Goal: Task Accomplishment & Management: Complete application form

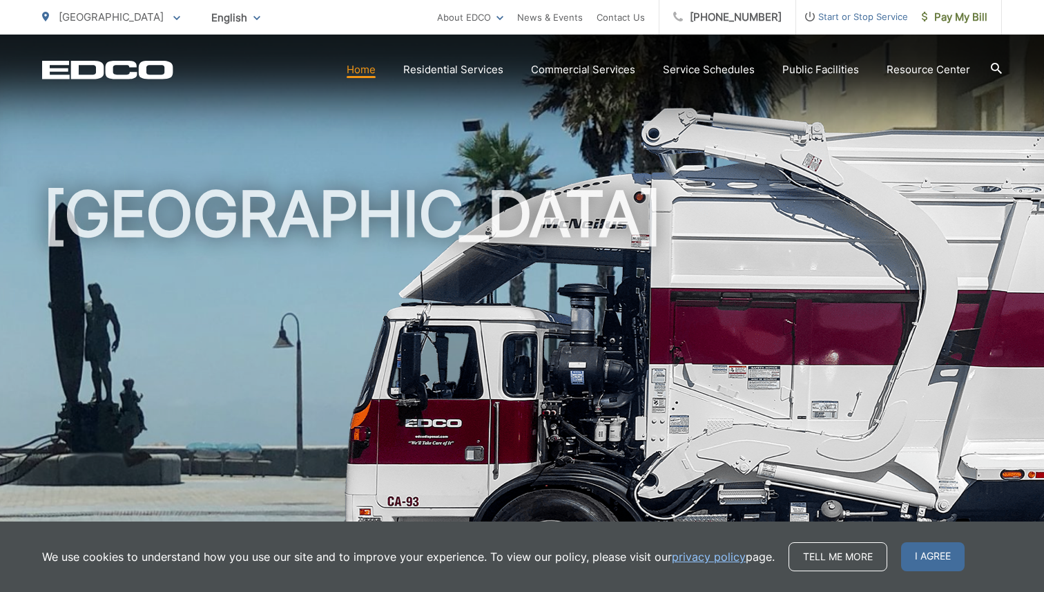
click at [957, 150] on div "[GEOGRAPHIC_DATA]" at bounding box center [521, 319] width 959 height 569
click at [942, 563] on span "I agree" at bounding box center [933, 556] width 64 height 29
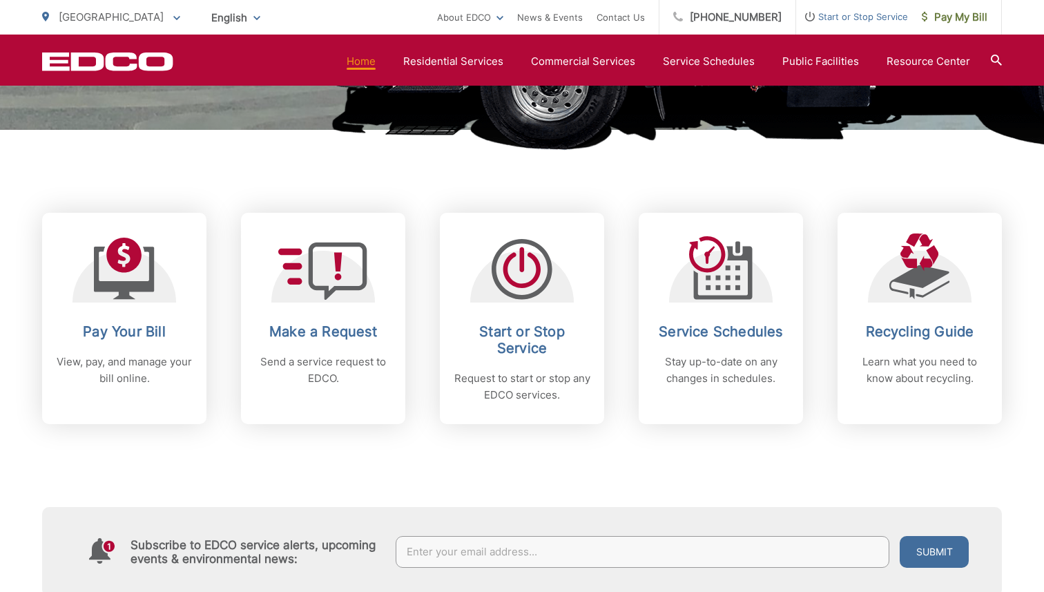
scroll to position [500, 0]
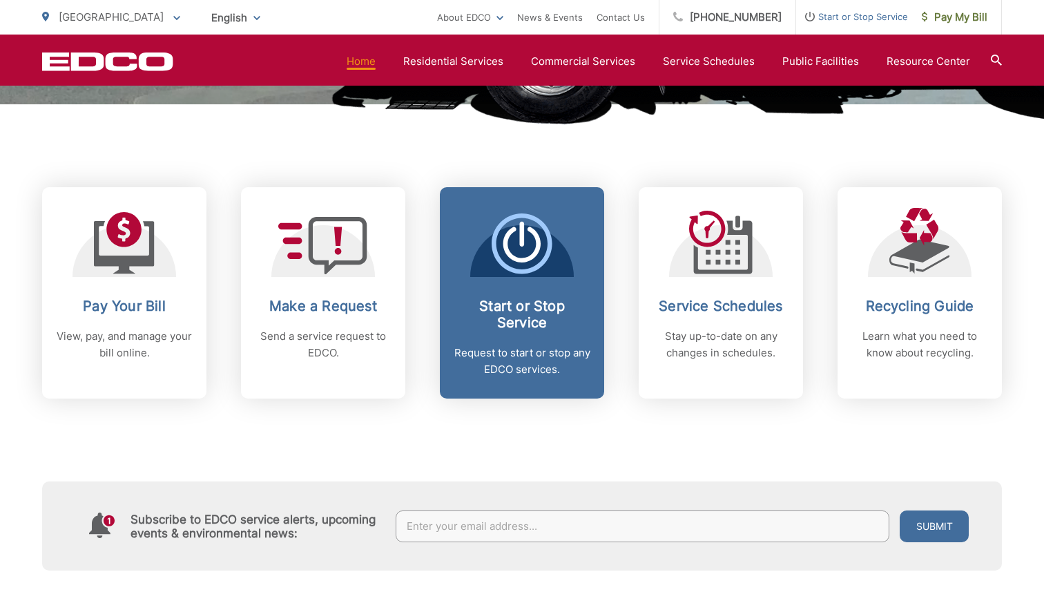
click at [529, 306] on h2 "Start or Stop Service" at bounding box center [522, 314] width 137 height 33
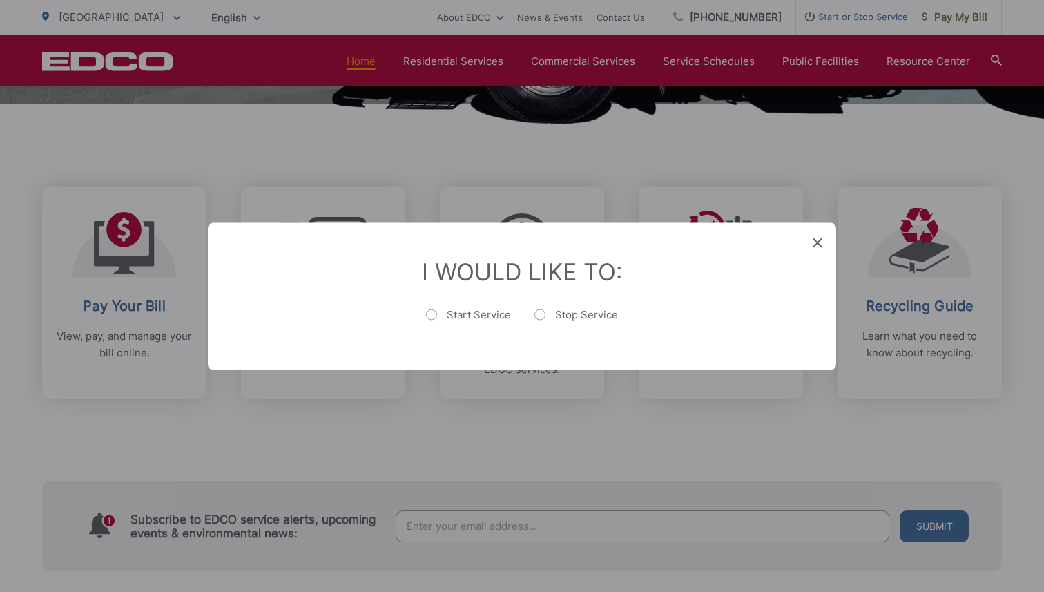
click at [453, 316] on label "Start Service" at bounding box center [468, 321] width 85 height 28
radio input "true"
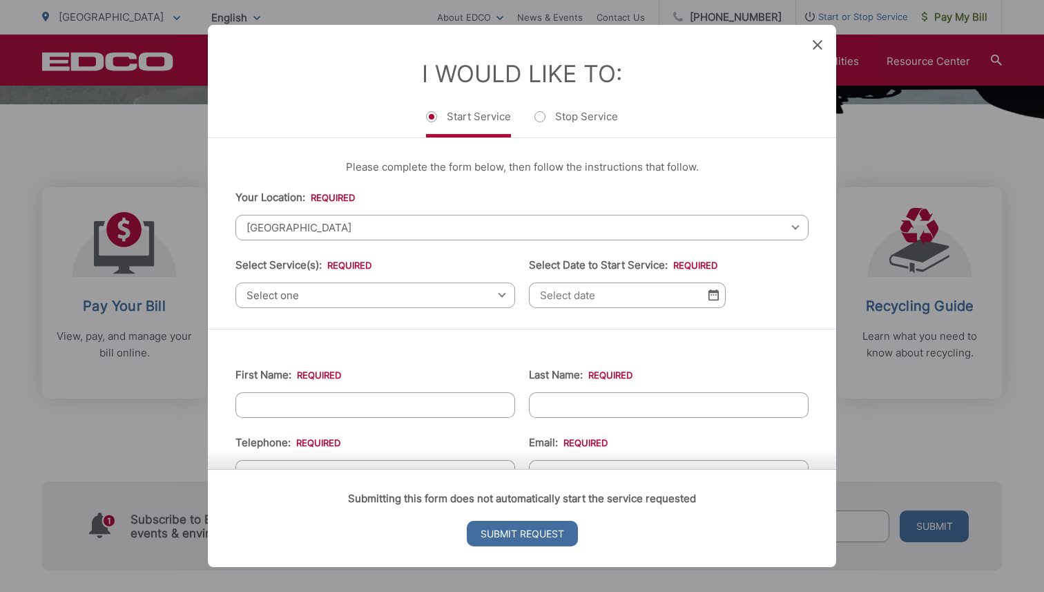
click at [346, 295] on span "Select one" at bounding box center [375, 295] width 280 height 26
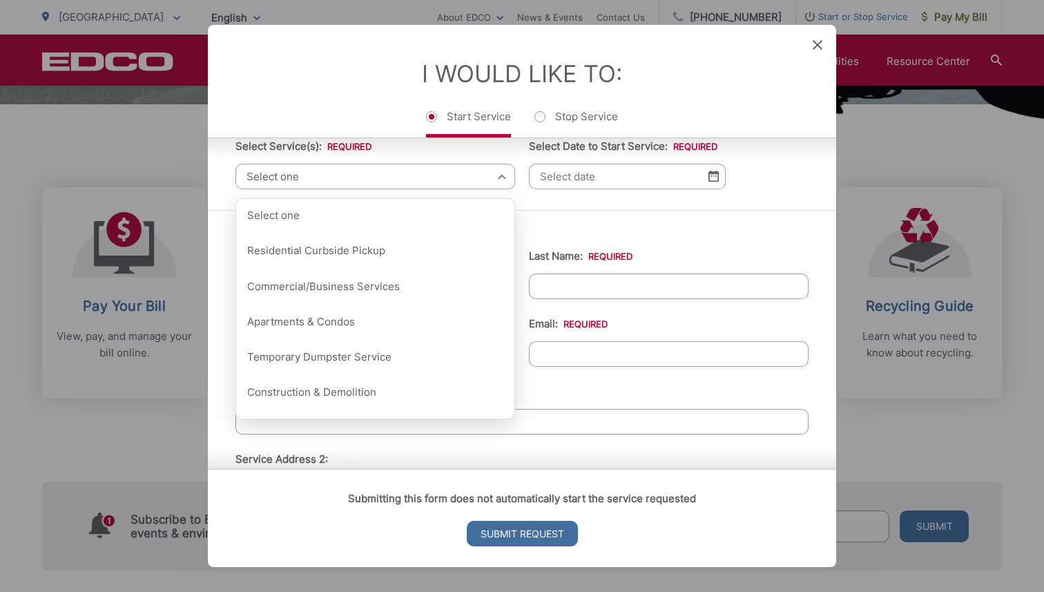
scroll to position [126, 0]
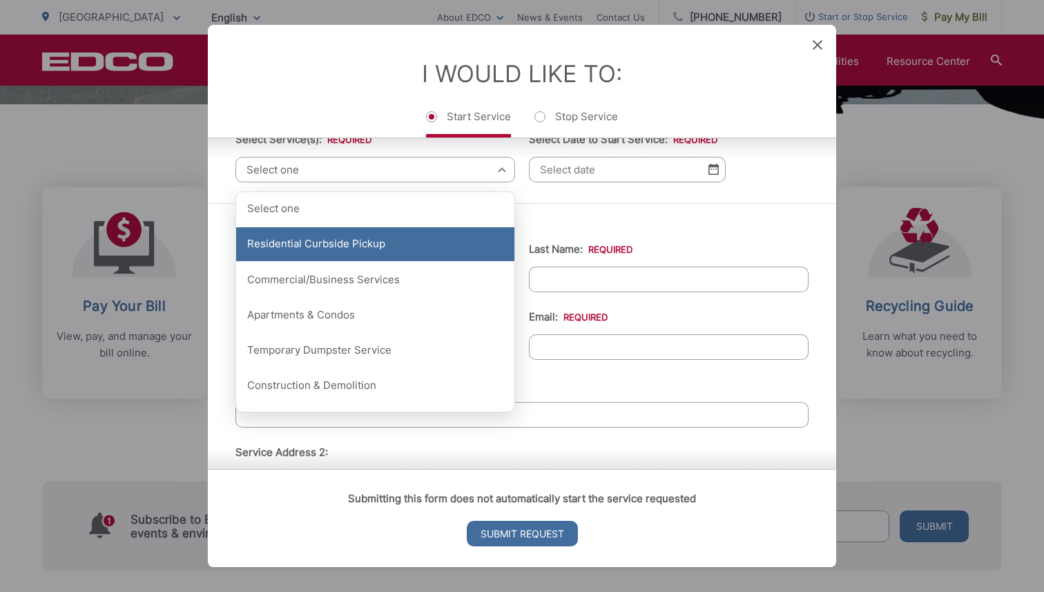
click at [354, 247] on div "Residential Curbside Pickup" at bounding box center [375, 244] width 278 height 35
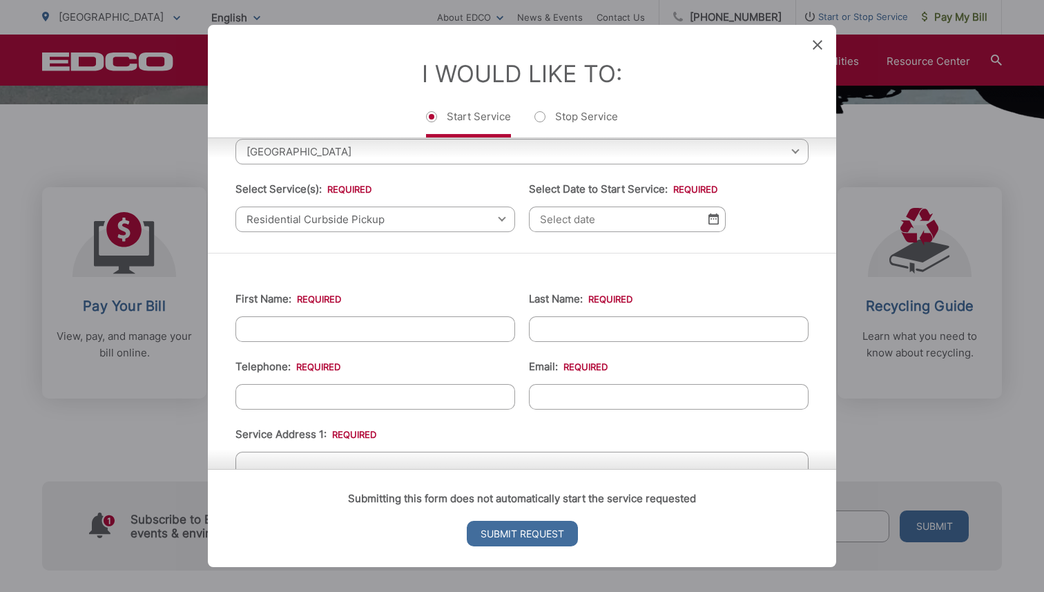
scroll to position [71, 0]
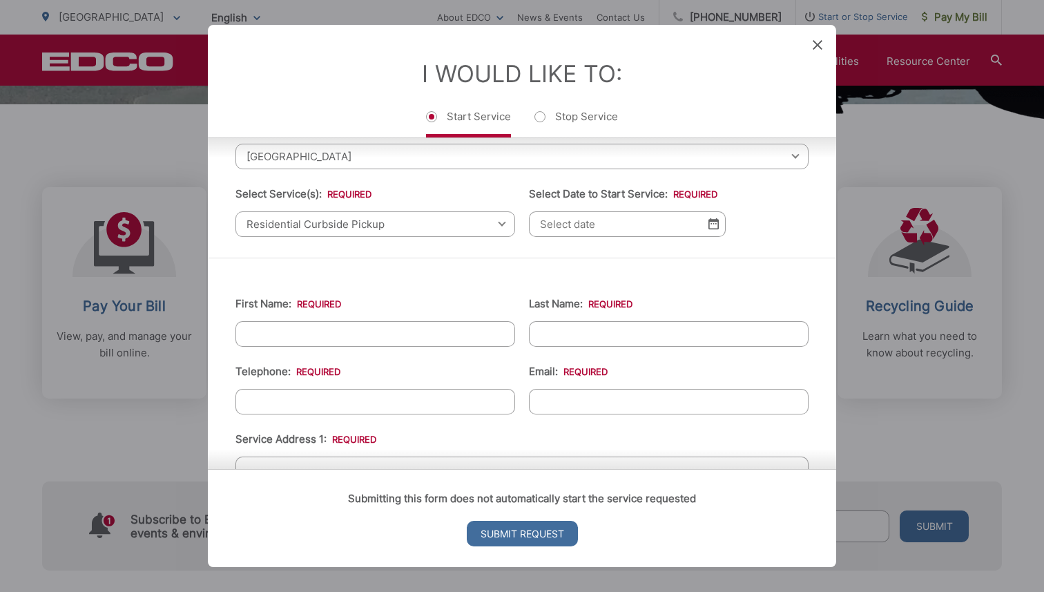
click at [714, 226] on img at bounding box center [713, 224] width 10 height 12
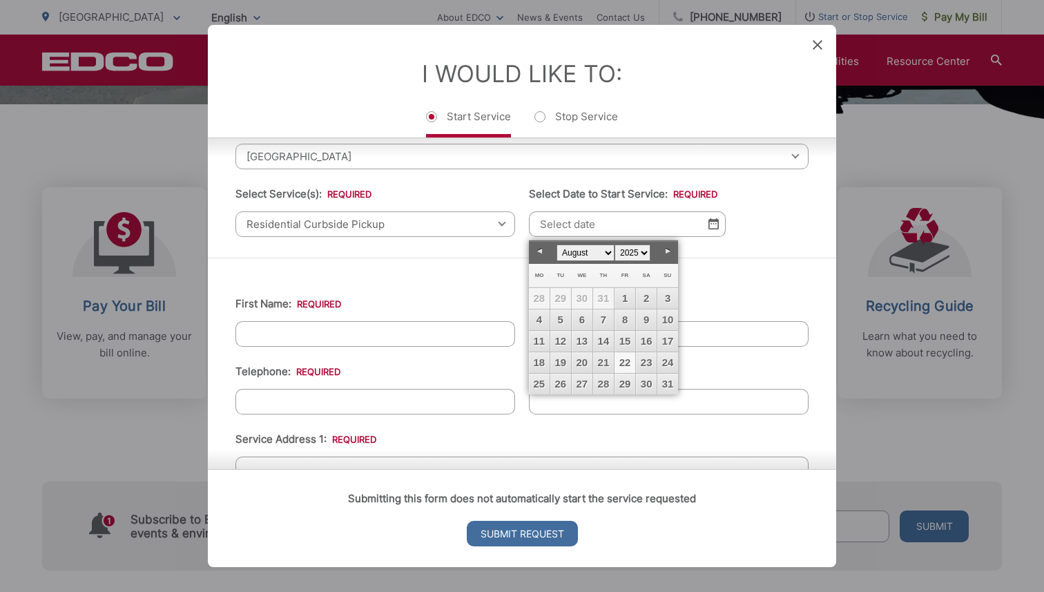
click at [627, 358] on link "22" at bounding box center [624, 362] width 21 height 21
type input "08/22/2025"
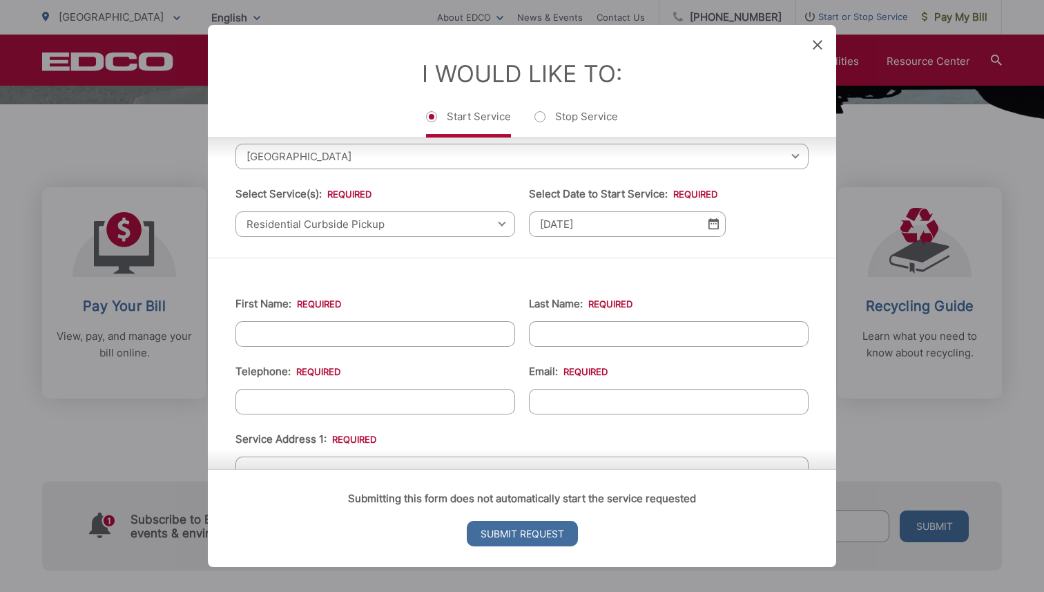
click at [412, 324] on input "First Name: *" at bounding box center [375, 334] width 280 height 26
type input "a"
type input "Katherine"
type input "Carter"
click at [415, 295] on li "First Name: * Katherine" at bounding box center [375, 320] width 280 height 51
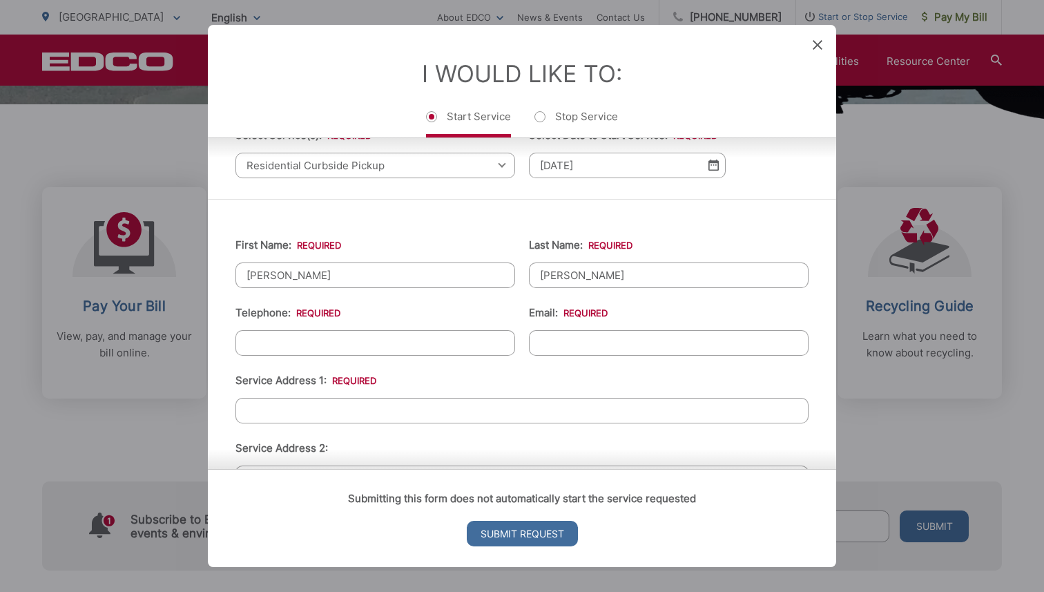
scroll to position [150, 0]
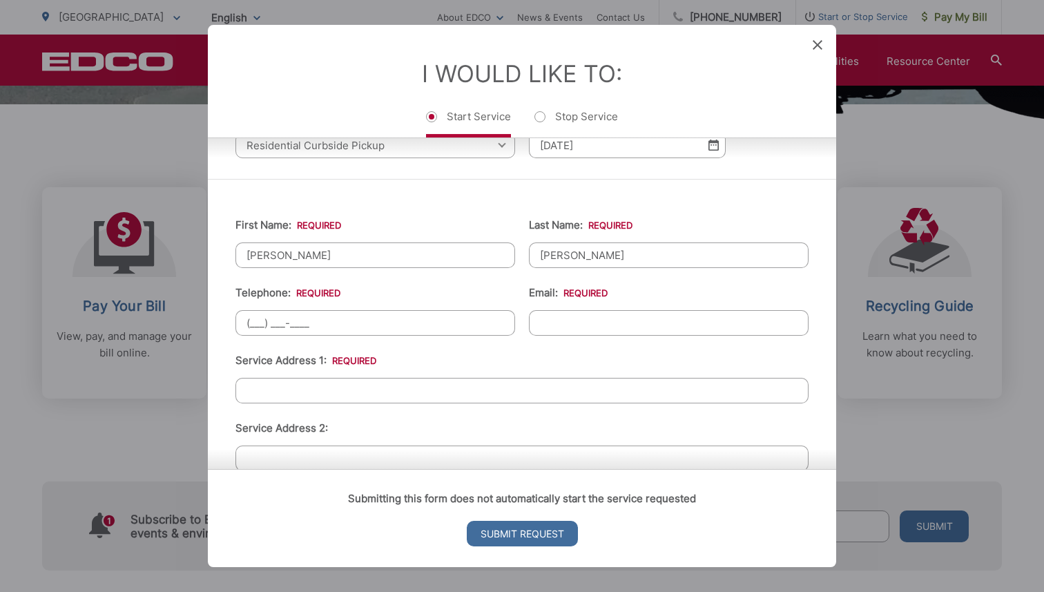
click at [376, 323] on input "(___) ___-____" at bounding box center [375, 323] width 280 height 26
type input "(218) 244-1071"
click at [614, 326] on input "Email: *" at bounding box center [669, 323] width 280 height 26
type input "kvenne3492@yahoo.com"
click at [526, 343] on ul "First Name: * Katherine Last Name: * Carter Telephone: * (218) 244-1071 Email: …" at bounding box center [521, 501] width 573 height 603
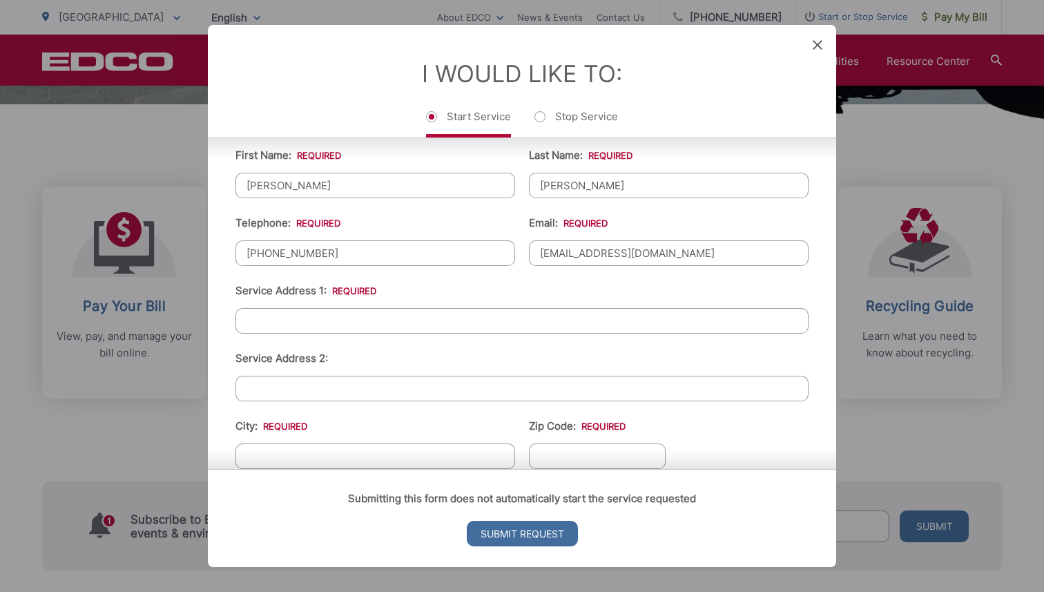
scroll to position [230, 0]
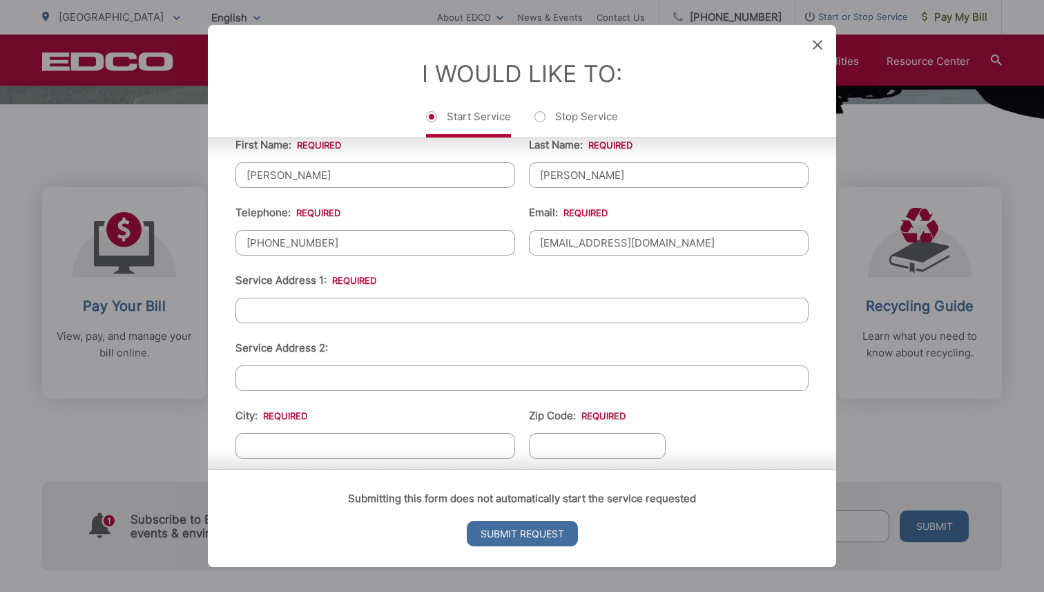
click at [422, 318] on input "Service Address 1: *" at bounding box center [521, 311] width 573 height 26
type input "223 Calla Ave"
type input "[GEOGRAPHIC_DATA]"
type input "91932"
click at [725, 478] on div "Submitting this form does not automatically start the service requested Submit …" at bounding box center [522, 518] width 628 height 98
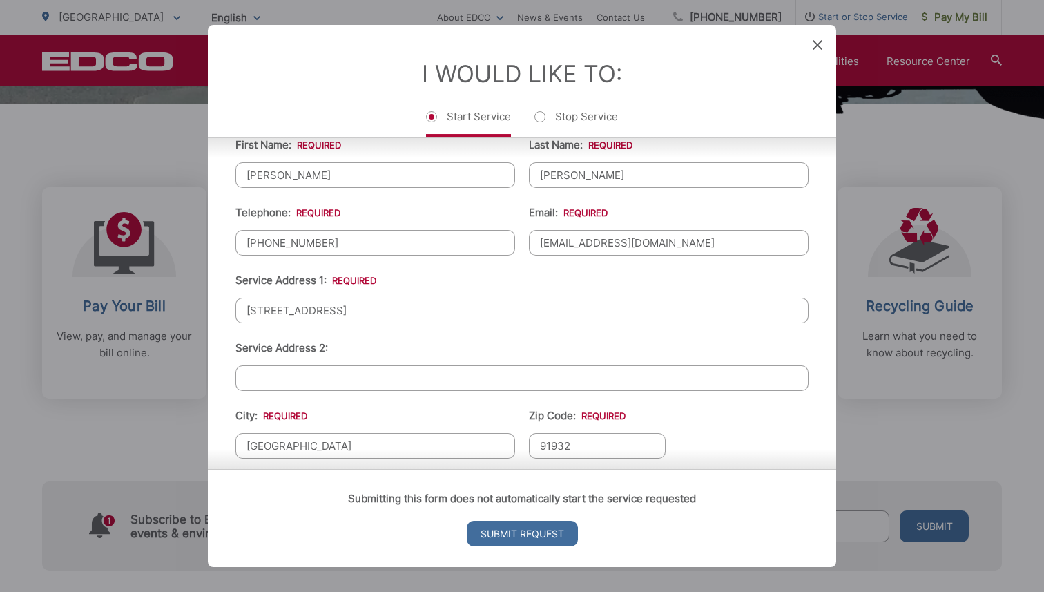
click at [720, 430] on ul "First Name: * Katherine Last Name: * Carter Telephone: * (218) 244-1071 Email: …" at bounding box center [521, 421] width 573 height 603
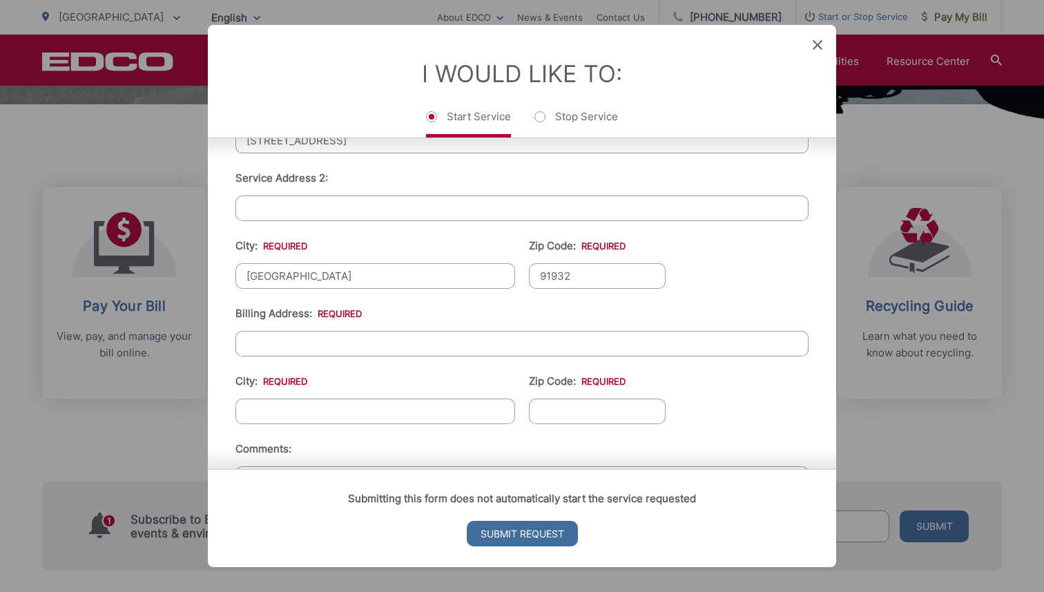
scroll to position [398, 0]
click at [337, 344] on input "Billing Address: *" at bounding box center [521, 345] width 573 height 26
type input "5057 Glasgow Dr"
type input "[GEOGRAPHIC_DATA]"
drag, startPoint x: 345, startPoint y: 345, endPoint x: 217, endPoint y: 344, distance: 128.4
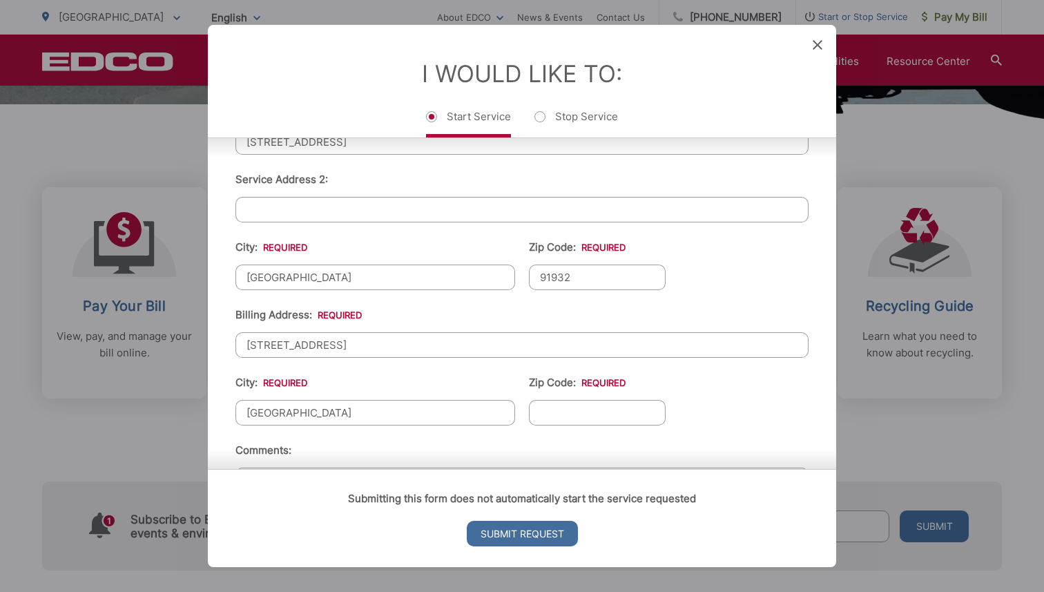
click at [219, 344] on div "First Name: * Katherine Last Name: * Carter Telephone: * (218) 244-1071 Email: …" at bounding box center [522, 252] width 628 height 645
drag, startPoint x: 298, startPoint y: 409, endPoint x: 189, endPoint y: 409, distance: 109.1
click at [189, 409] on div "Entry Status None In Progress Completed None None In Progress Completed I Would…" at bounding box center [522, 296] width 1044 height 592
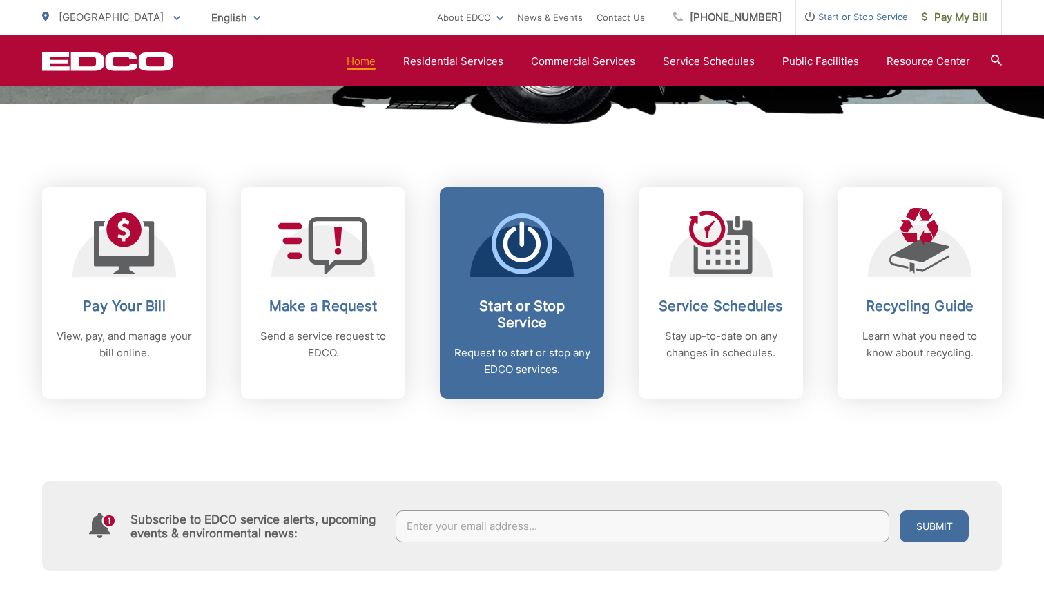
click at [512, 332] on div "Start or Stop Service Request to start or stop any EDCO services." at bounding box center [522, 338] width 137 height 80
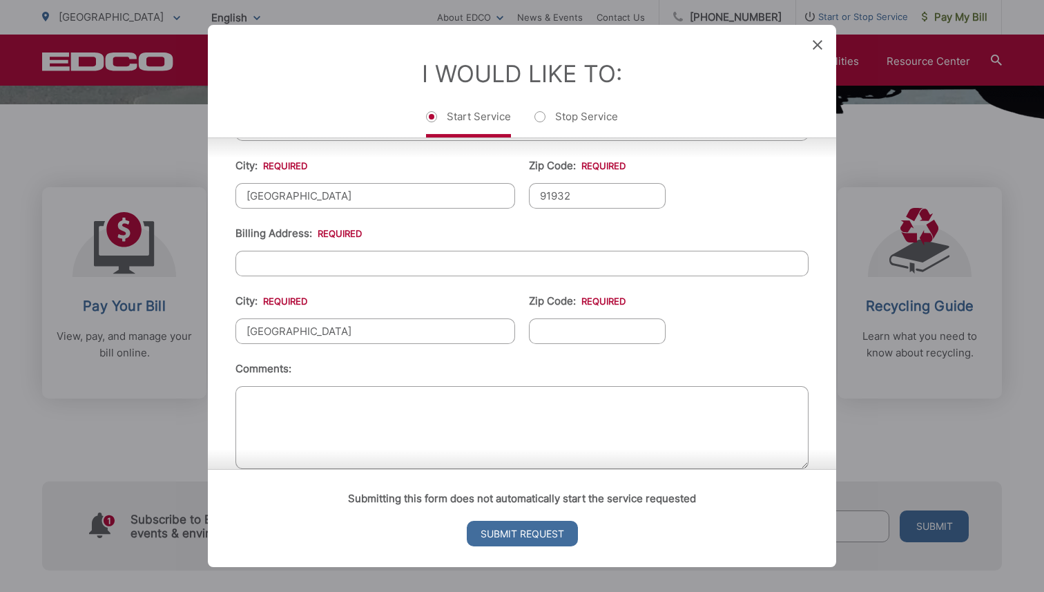
scroll to position [467, 0]
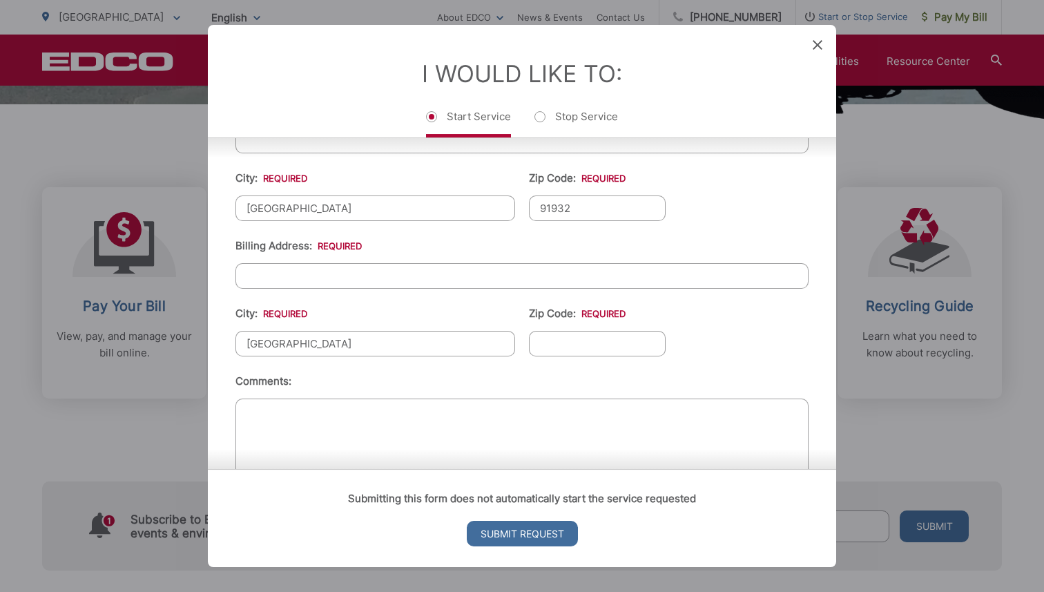
click at [305, 347] on input "[GEOGRAPHIC_DATA]" at bounding box center [375, 344] width 280 height 26
type input "S"
click at [322, 272] on input "Billing Address: *" at bounding box center [521, 276] width 573 height 26
type input "5057 Glasgow Dr"
click at [344, 350] on input "City: *" at bounding box center [375, 344] width 280 height 26
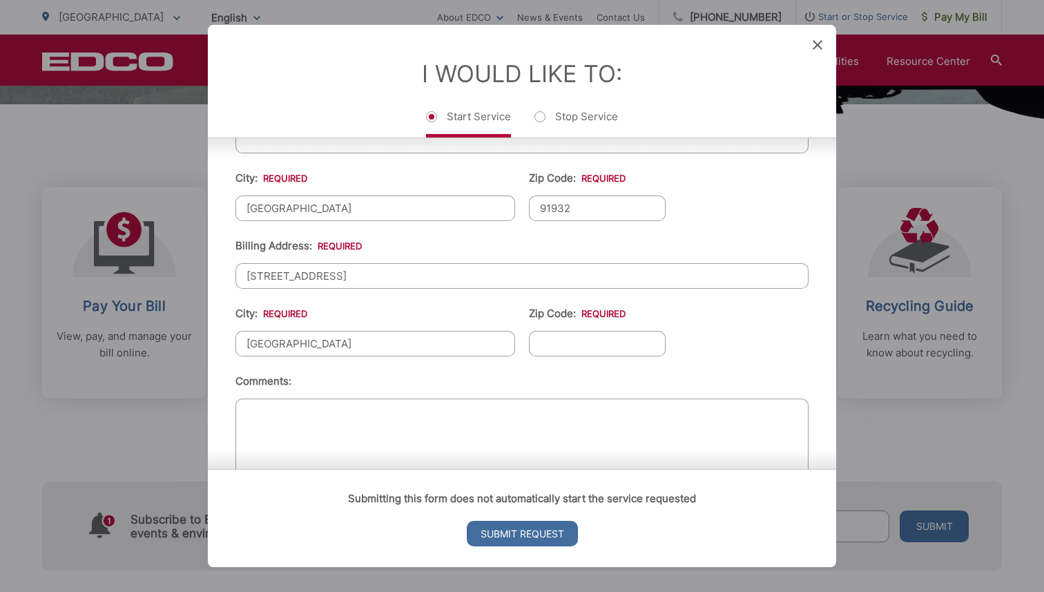
type input "[GEOGRAPHIC_DATA]"
type input "92117"
click at [676, 369] on ul "First Name: * Katherine Last Name: * Carter Telephone: * (218) 244-1071 Email: …" at bounding box center [521, 184] width 573 height 603
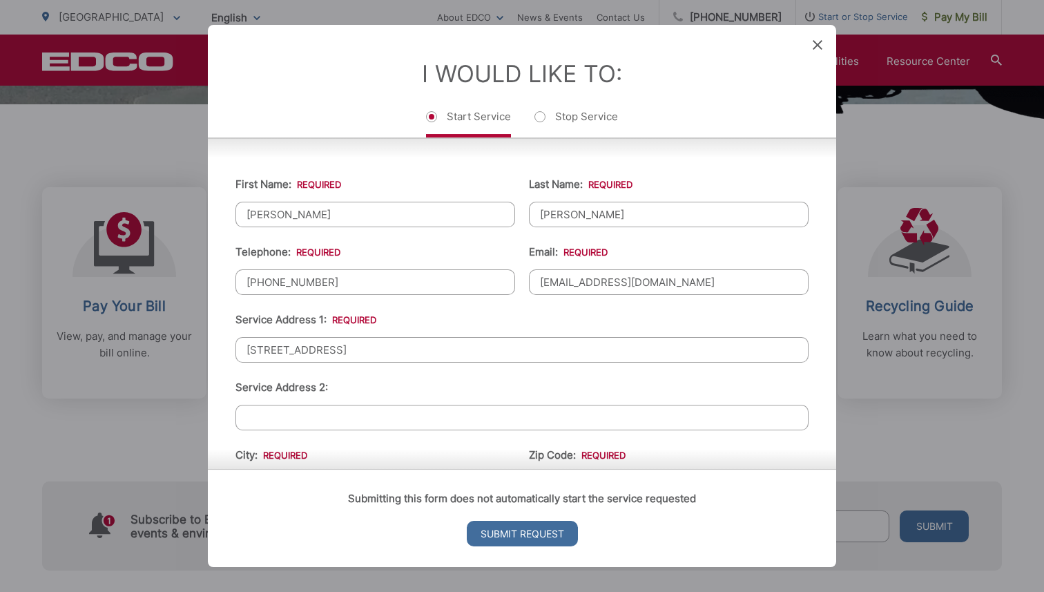
scroll to position [503, 0]
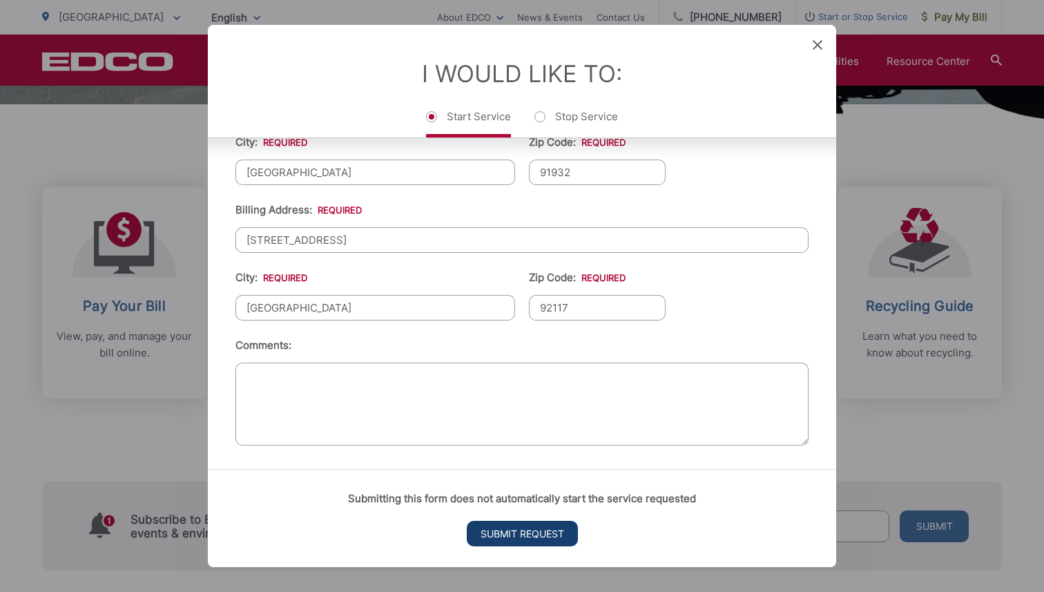
click at [532, 532] on input "Submit Request" at bounding box center [522, 533] width 111 height 26
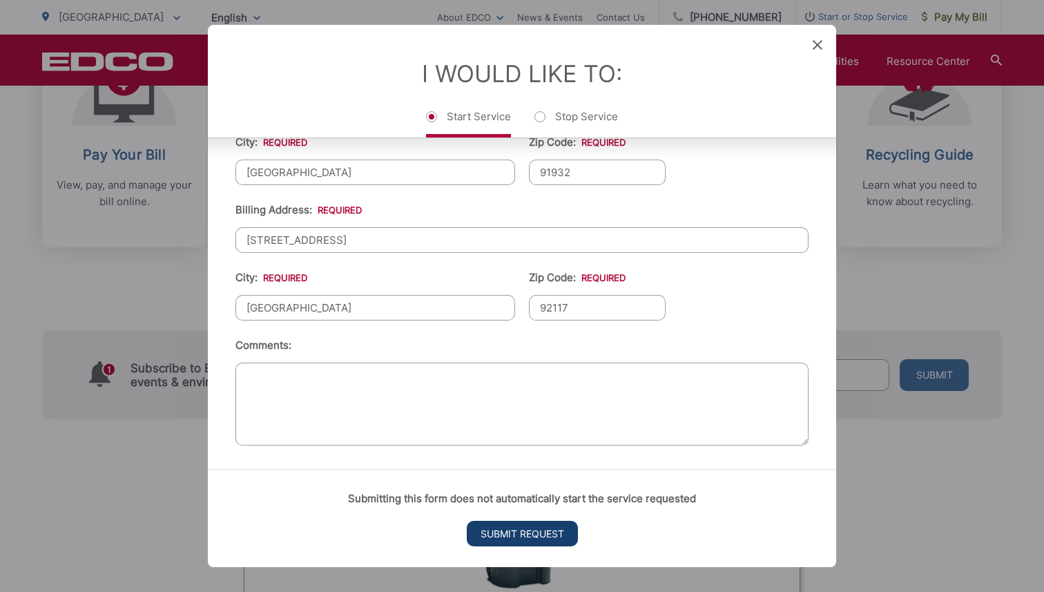
scroll to position [0, 0]
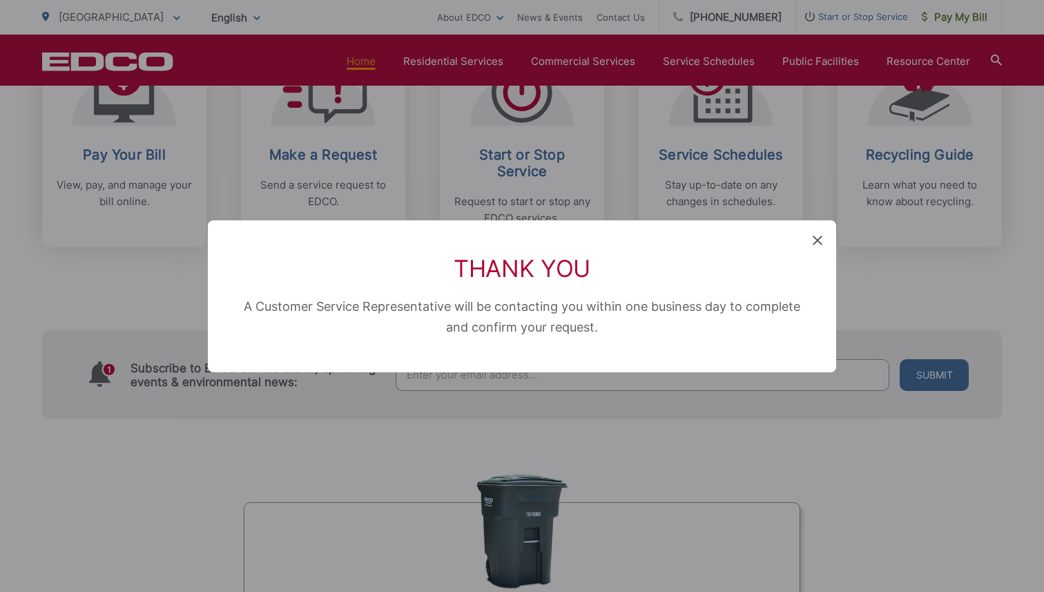
click at [818, 240] on icon at bounding box center [817, 240] width 10 height 10
